Goal: Obtain resource: Download file/media

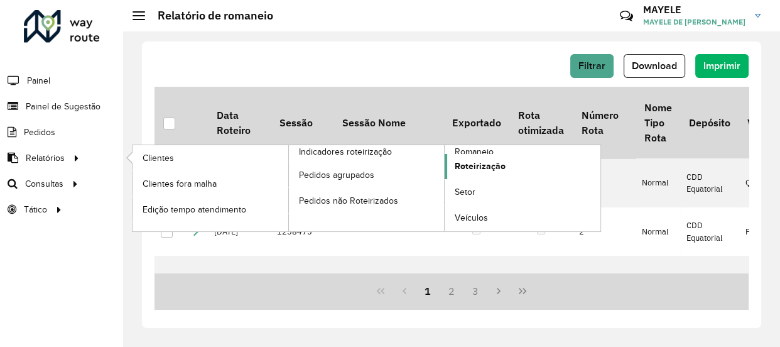
click at [453, 154] on link "Roteirização" at bounding box center [523, 166] width 156 height 25
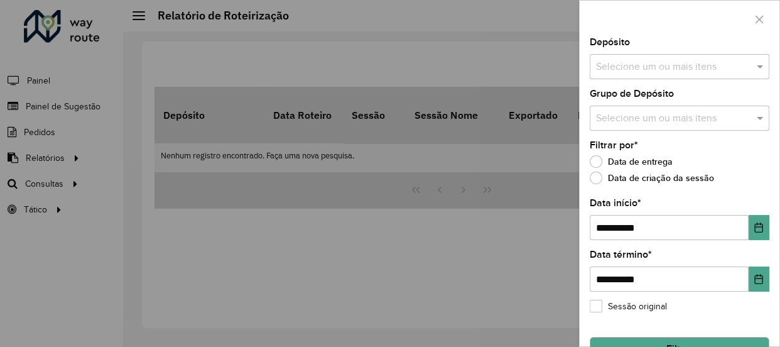
click at [47, 161] on div at bounding box center [390, 173] width 780 height 347
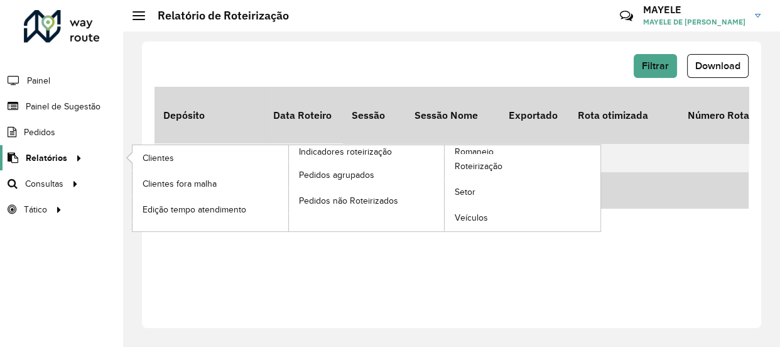
click at [53, 157] on span "Relatórios" at bounding box center [46, 157] width 41 height 13
click at [463, 152] on span "Romaneio" at bounding box center [475, 151] width 41 height 13
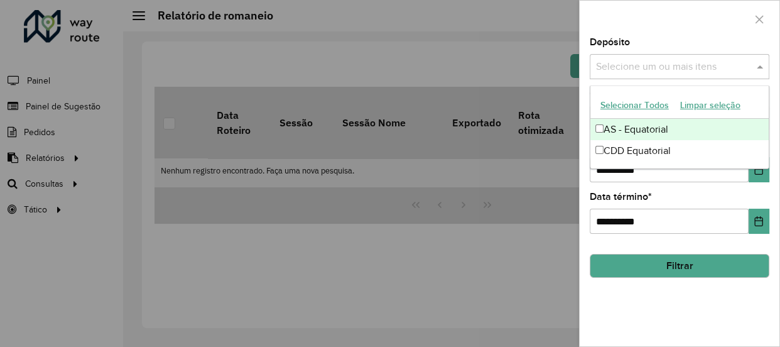
click at [691, 63] on input "text" at bounding box center [673, 67] width 161 height 15
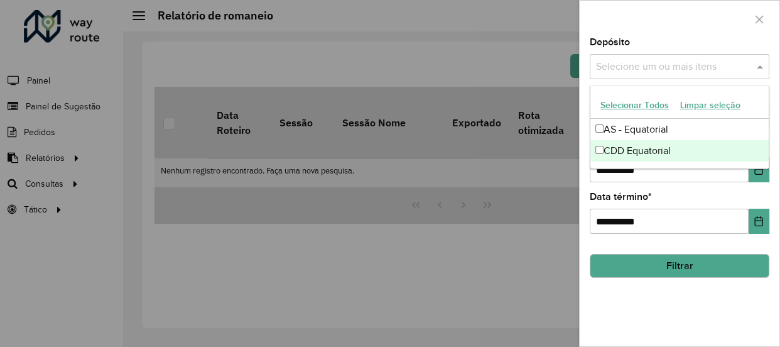
click at [624, 143] on div "CDD Equatorial" at bounding box center [679, 150] width 178 height 21
click at [722, 156] on div "CDD Equatorial" at bounding box center [679, 150] width 178 height 21
click at [708, 197] on div "**********" at bounding box center [680, 212] width 180 height 41
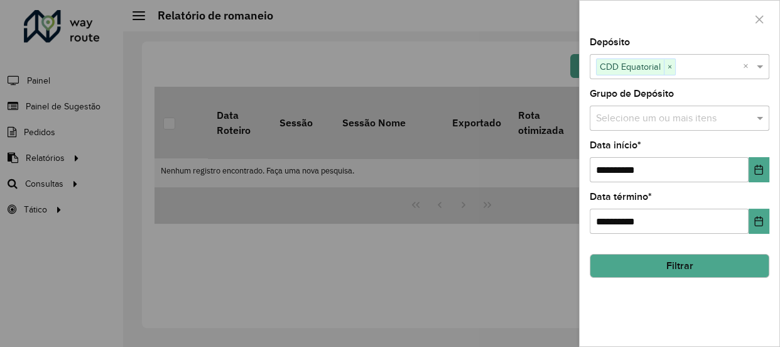
click at [657, 254] on button "Filtrar" at bounding box center [680, 266] width 180 height 24
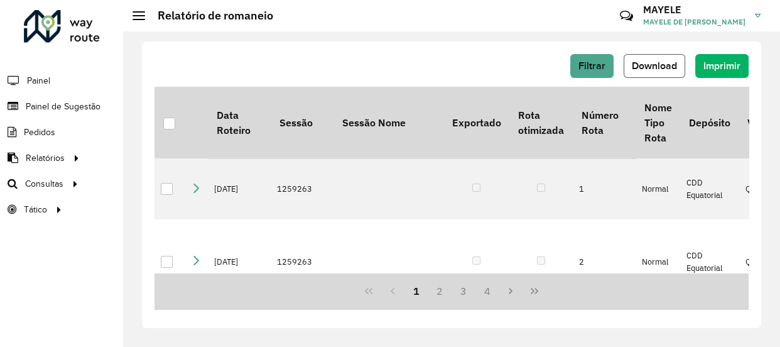
click at [649, 73] on button "Download" at bounding box center [654, 66] width 62 height 24
